Goal: Task Accomplishment & Management: Use online tool/utility

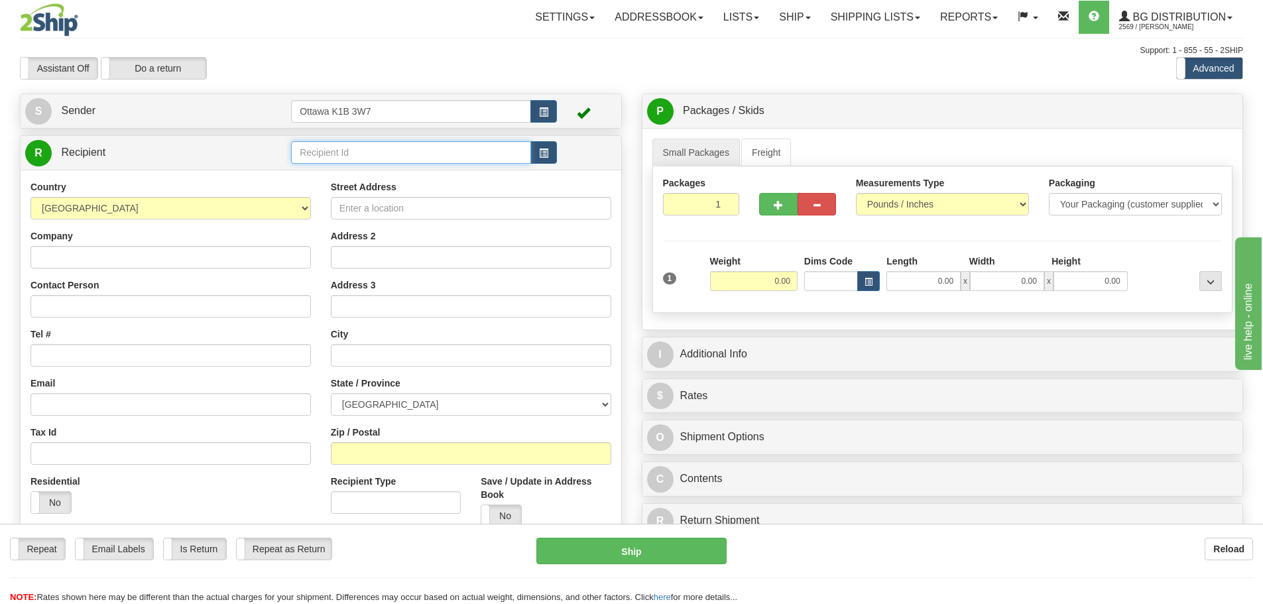
click at [361, 150] on input "text" at bounding box center [411, 152] width 240 height 23
click at [366, 197] on input "Street Address" at bounding box center [471, 208] width 280 height 23
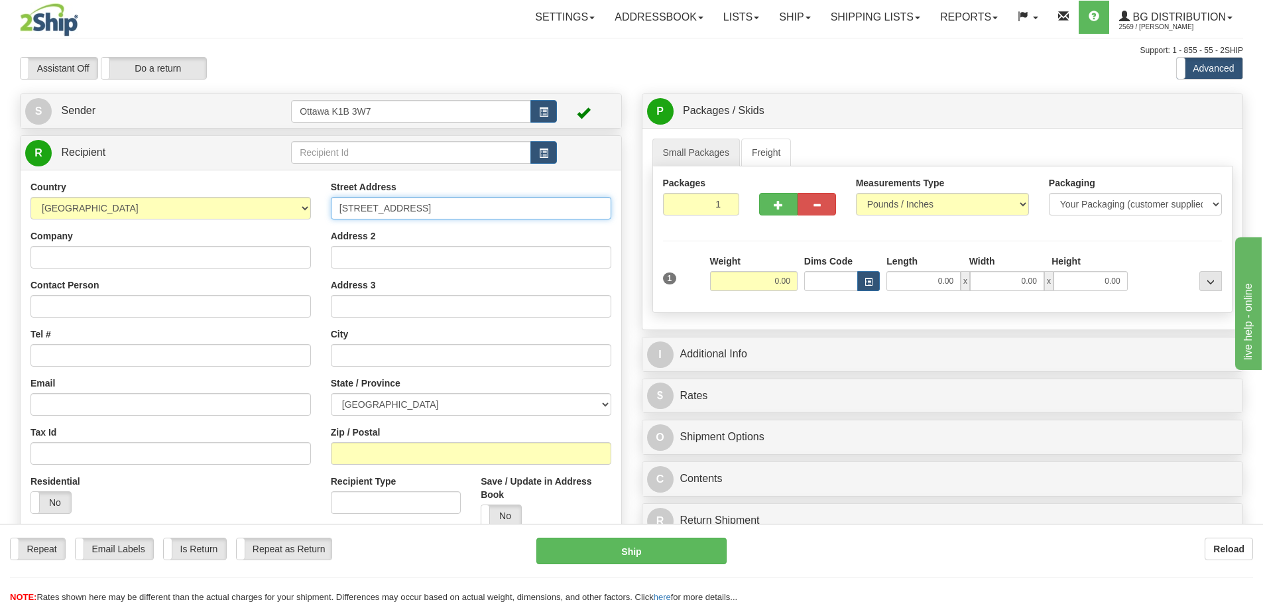
type input "[STREET_ADDRESS]"
type input "KESWICK"
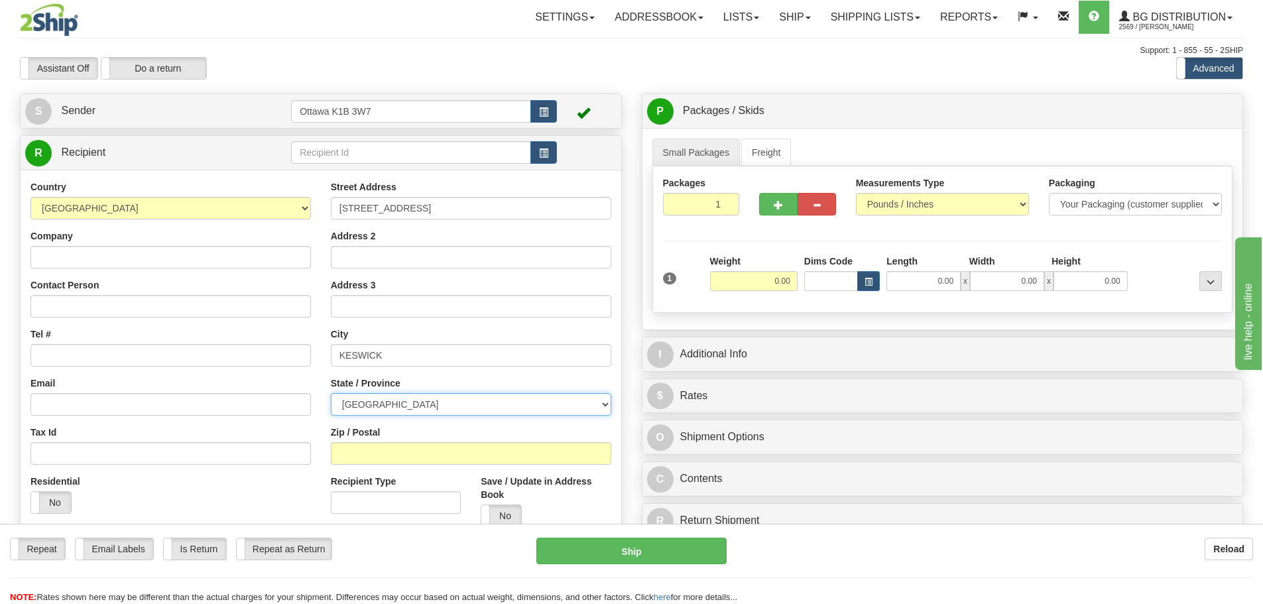
select select "ON"
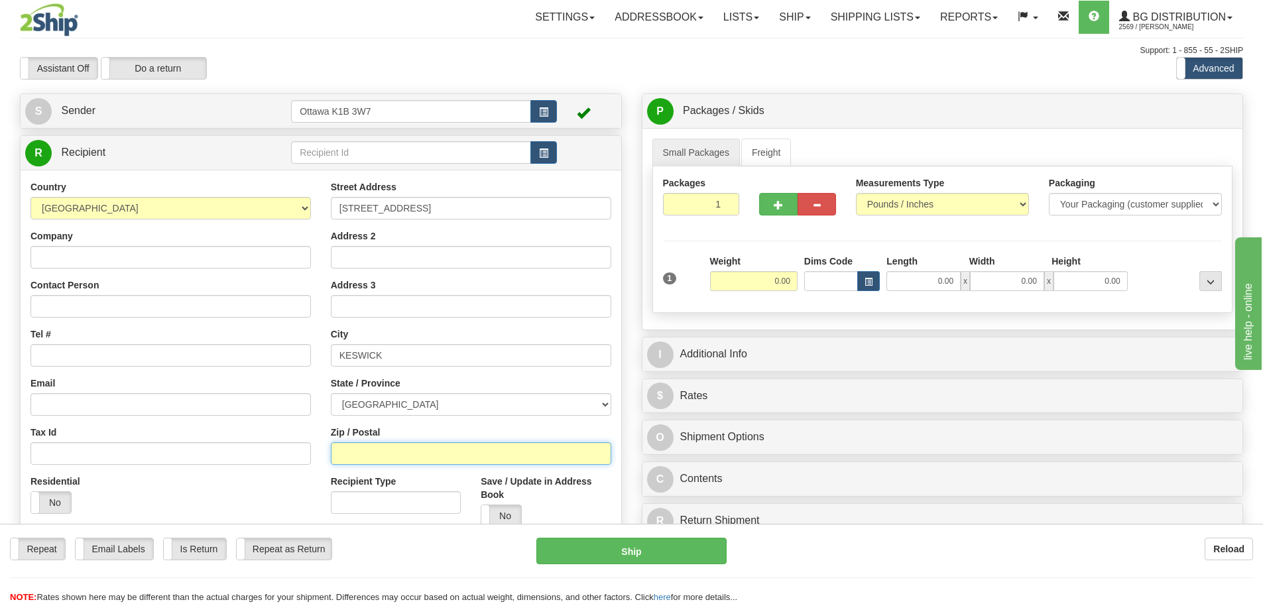
click at [383, 463] on input "Zip / Postal" at bounding box center [471, 453] width 280 height 23
click at [400, 446] on input "Zip / Postal" at bounding box center [471, 453] width 280 height 23
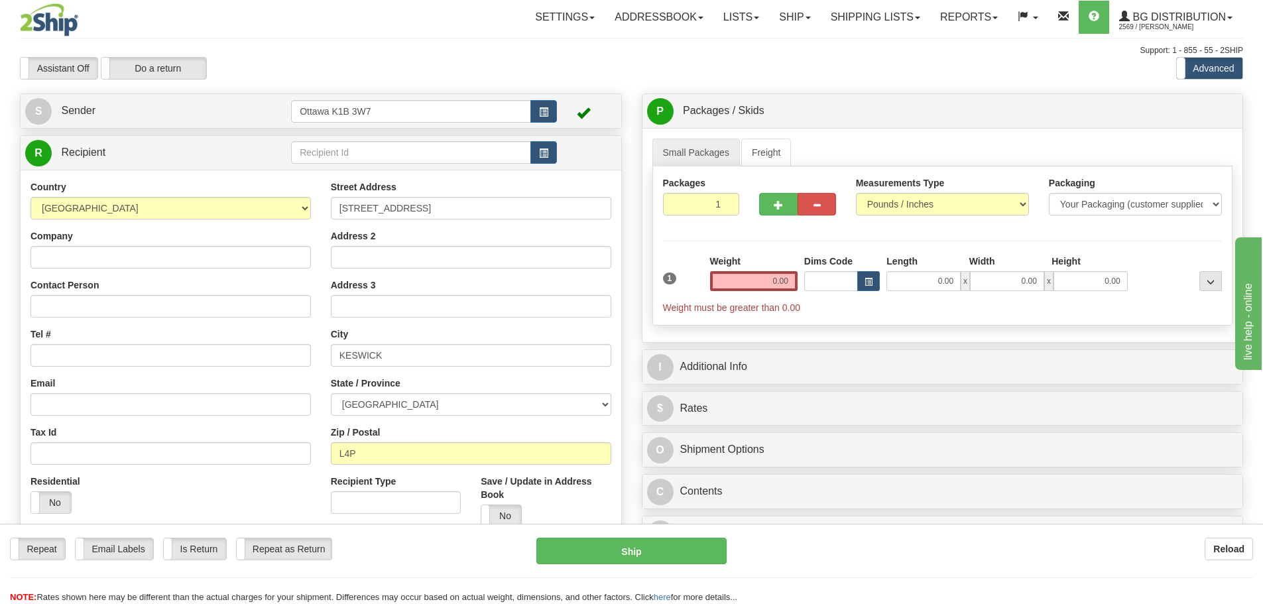
drag, startPoint x: 436, startPoint y: 465, endPoint x: 440, endPoint y: 457, distance: 9.8
click at [436, 465] on div "Street Address [STREET_ADDRESS] Address 2 Address 3 City [GEOGRAPHIC_DATA] Stat…" at bounding box center [471, 383] width 300 height 406
click at [441, 456] on input "L4P" at bounding box center [471, 453] width 280 height 23
type input "L4P 3J5"
click at [628, 432] on div "Create a label for the return Create Pickup Without Label [STREET_ADDRESS]" at bounding box center [321, 389] width 622 height 593
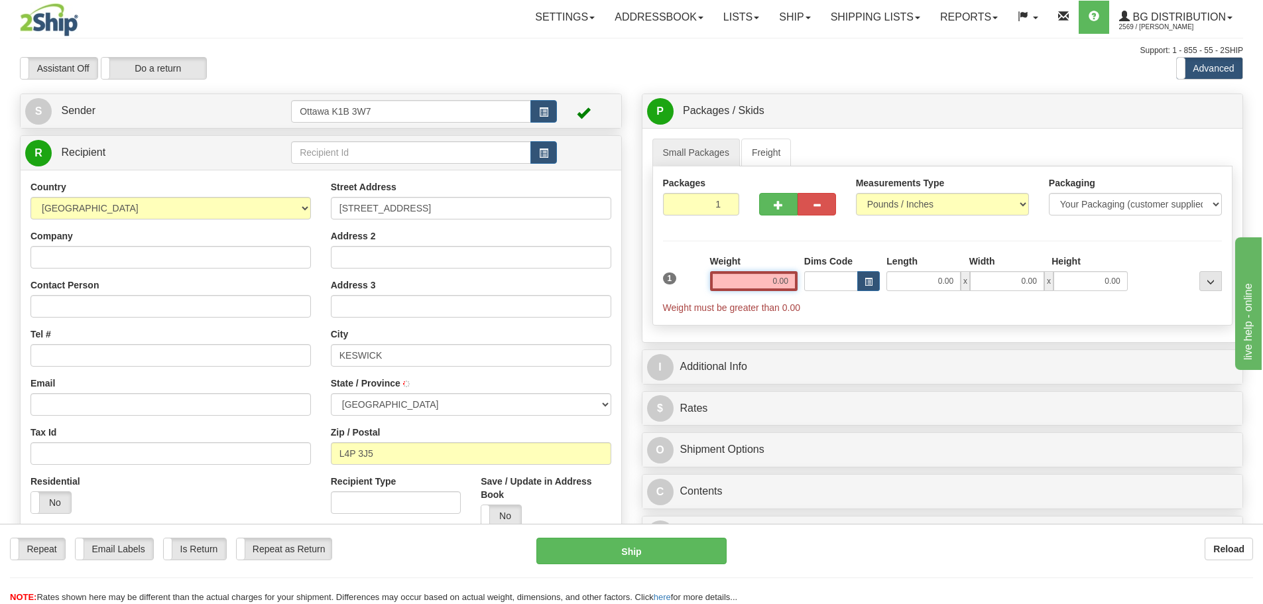
click at [731, 275] on input "0.00" at bounding box center [754, 281] width 88 height 20
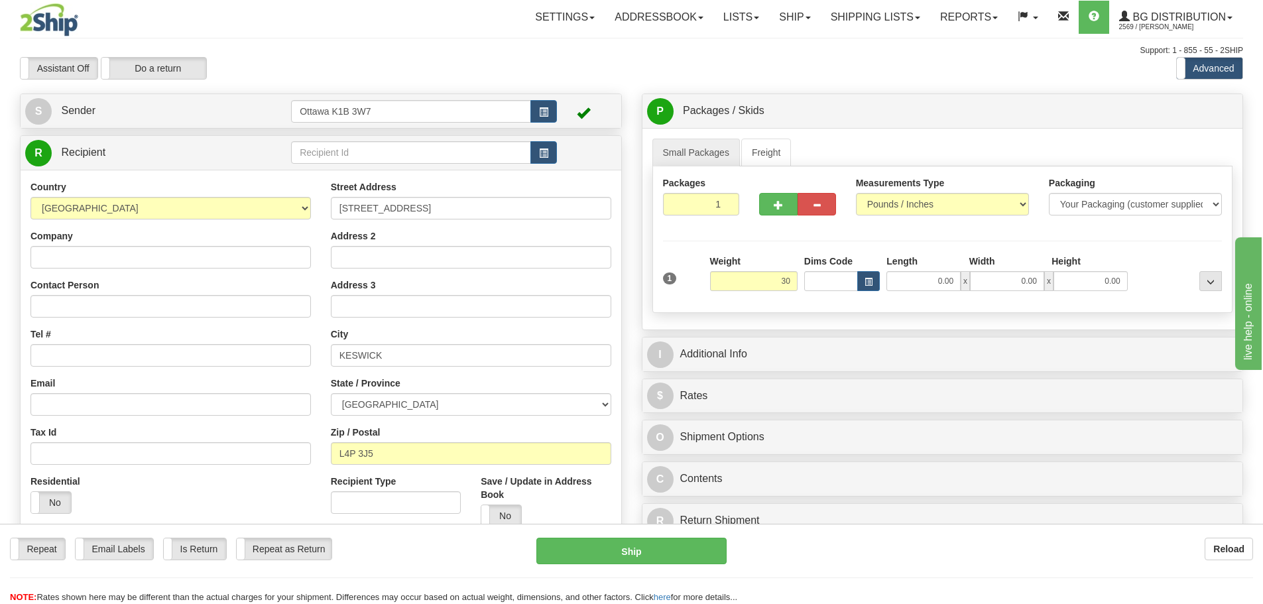
click at [645, 305] on div "Small Packages Freight Packages 1 1 Measurements Type" at bounding box center [942, 229] width 601 height 202
type input "30.00"
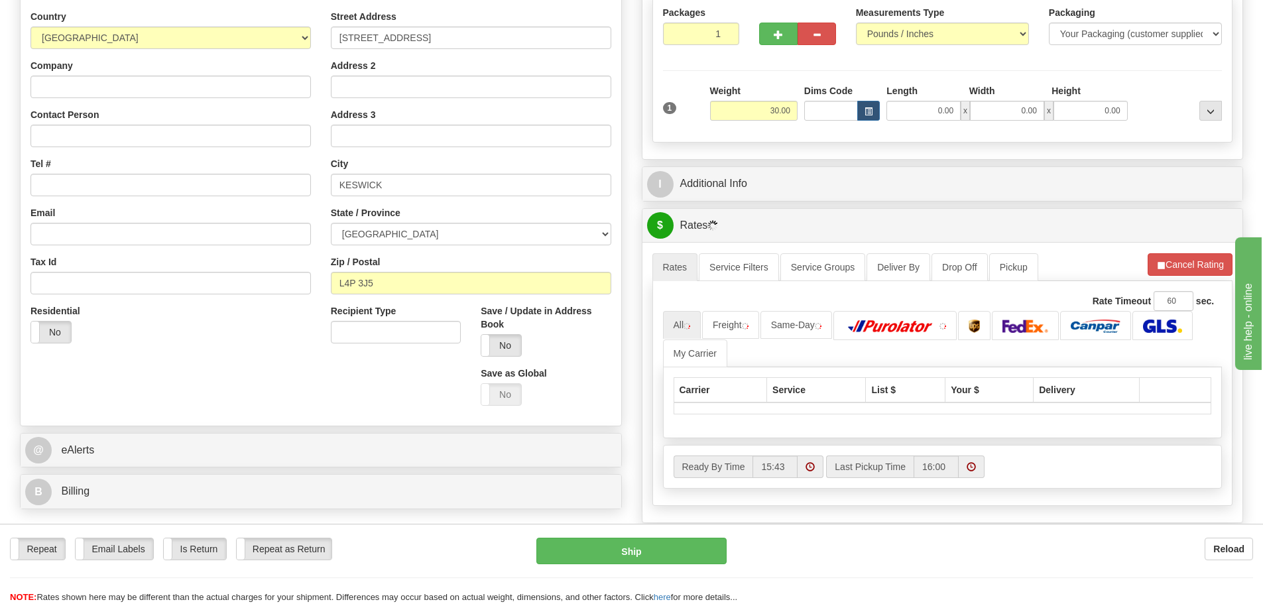
scroll to position [199, 0]
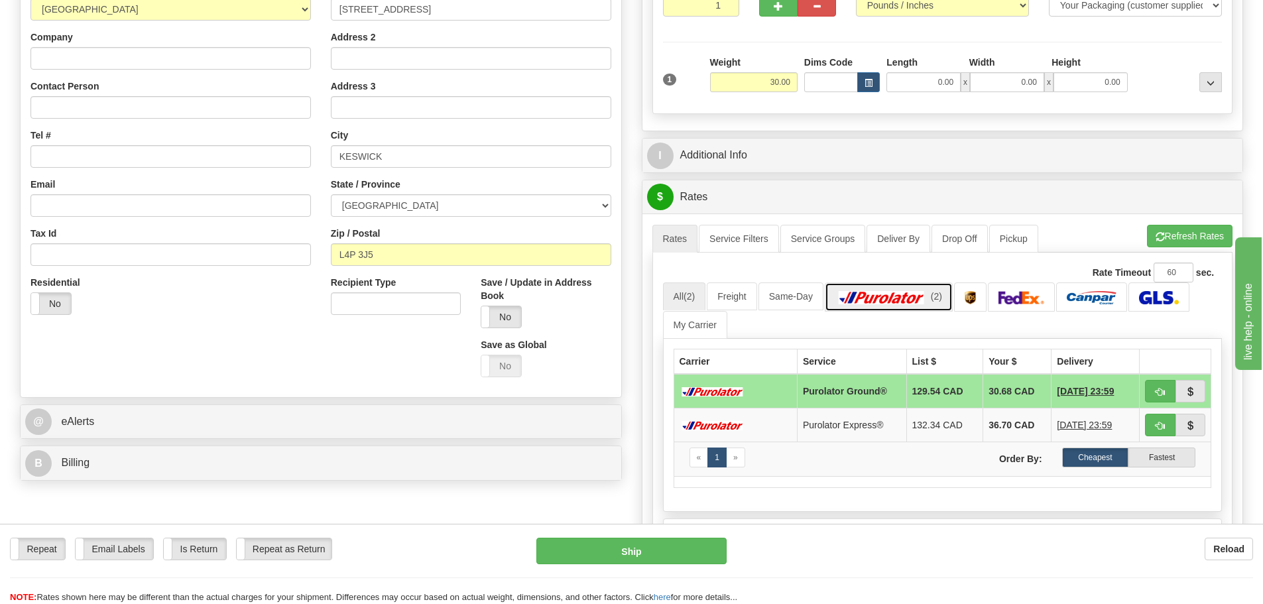
click at [877, 302] on img at bounding box center [881, 297] width 93 height 13
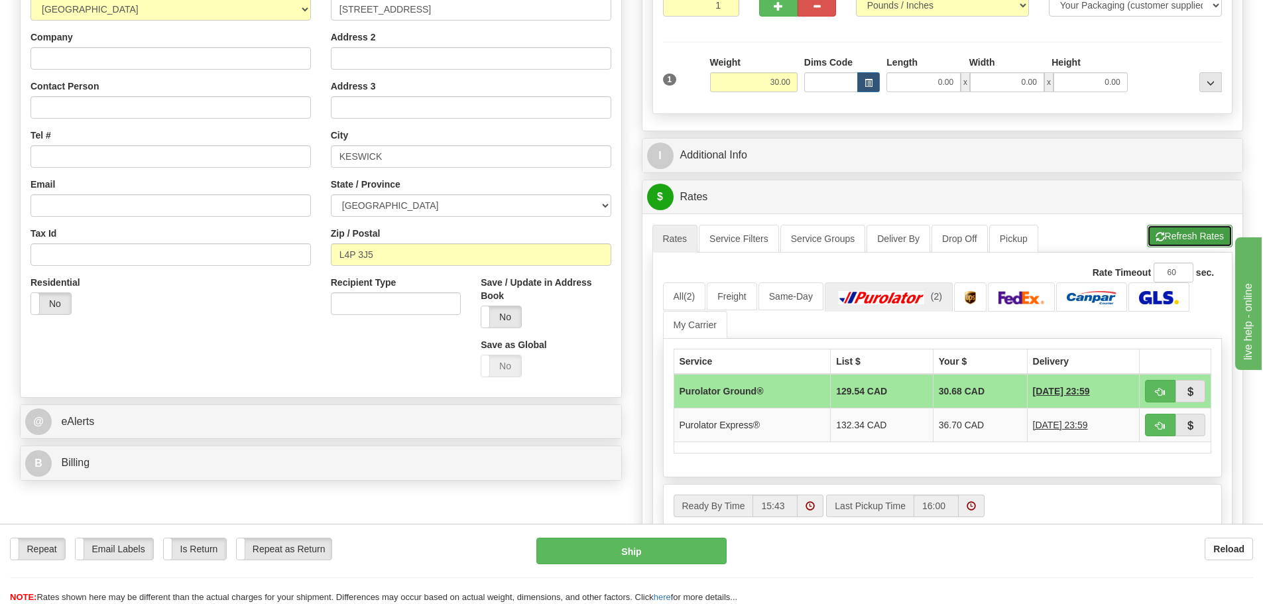
click at [1159, 233] on span "button" at bounding box center [1159, 237] width 9 height 9
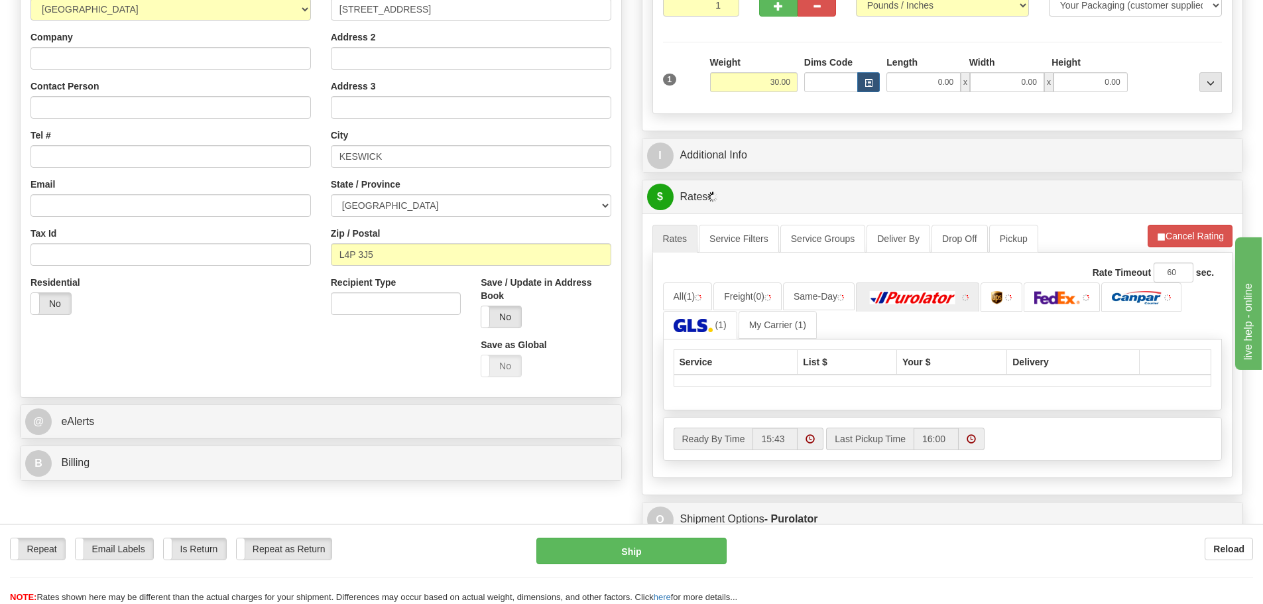
click at [637, 345] on div "P Packages / Skids 1 Packages - Weight: 30.00 Lbs 1 Skids - Weight: NaN Lbs Shi…" at bounding box center [943, 261] width 622 height 732
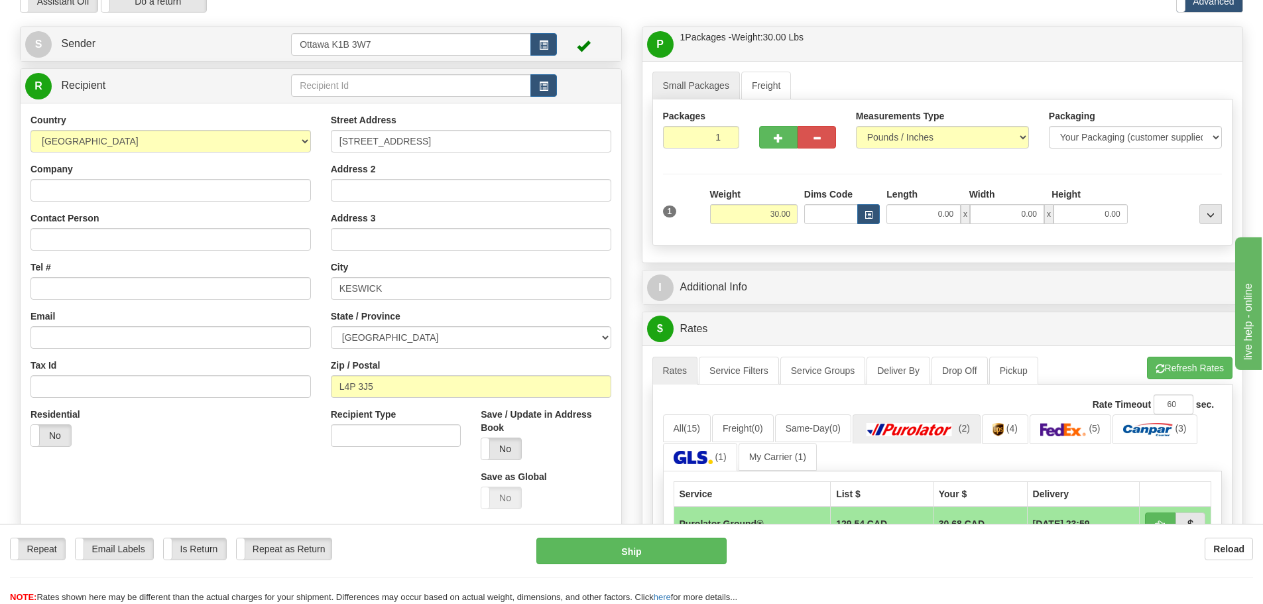
scroll to position [0, 0]
